Goal: Use online tool/utility: Utilize a website feature to perform a specific function

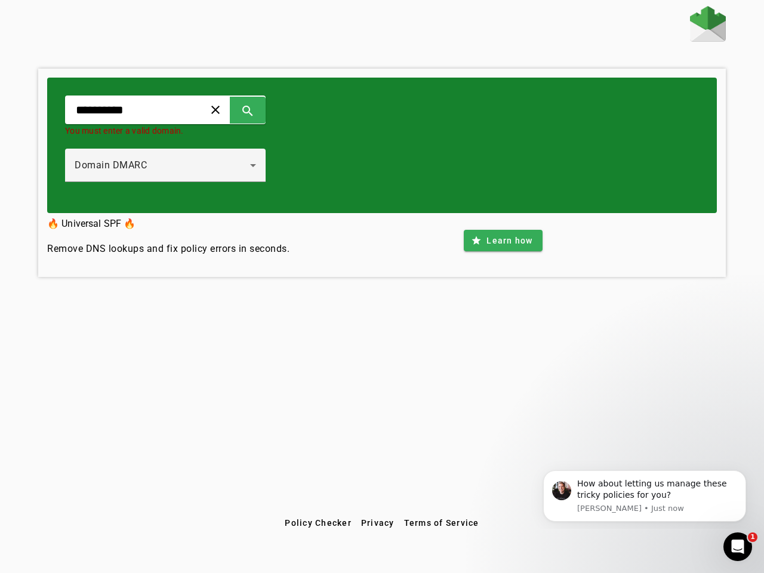
click at [230, 110] on span at bounding box center [215, 109] width 29 height 29
click at [262, 110] on span at bounding box center [247, 109] width 29 height 29
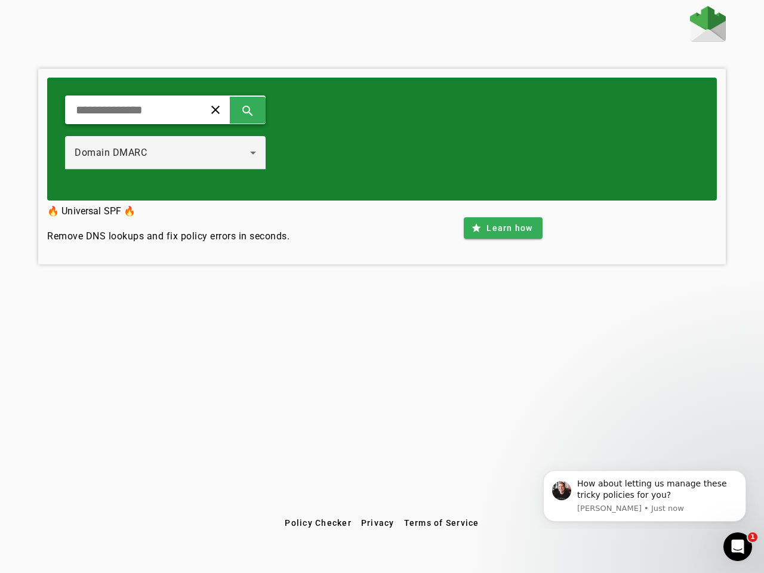
click at [178, 165] on div "Domain DMARC" at bounding box center [165, 152] width 181 height 33
click at [502, 240] on span at bounding box center [503, 228] width 78 height 29
click at [317, 523] on span "Policy Checker" at bounding box center [318, 523] width 67 height 10
click at [378, 523] on span "Privacy" at bounding box center [377, 523] width 33 height 10
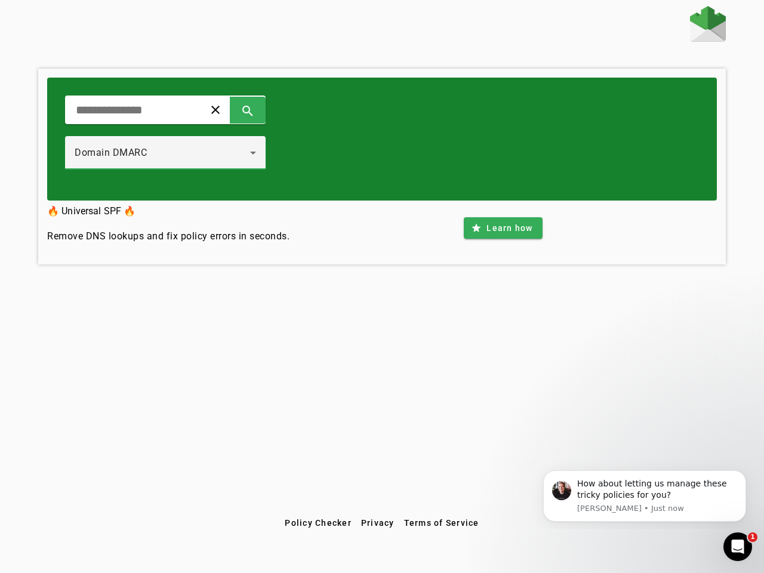
click at [441, 523] on span "Terms of Service" at bounding box center [441, 523] width 75 height 10
click at [644, 496] on div "How about letting us manage these tricky policies for you?" at bounding box center [657, 489] width 160 height 23
click at [748, 473] on div "clear search Domain DMARC 🔥 Universal SPF 🔥 Remove DNS lookups and fix policy e…" at bounding box center [382, 259] width 764 height 506
